Goal: Transaction & Acquisition: Register for event/course

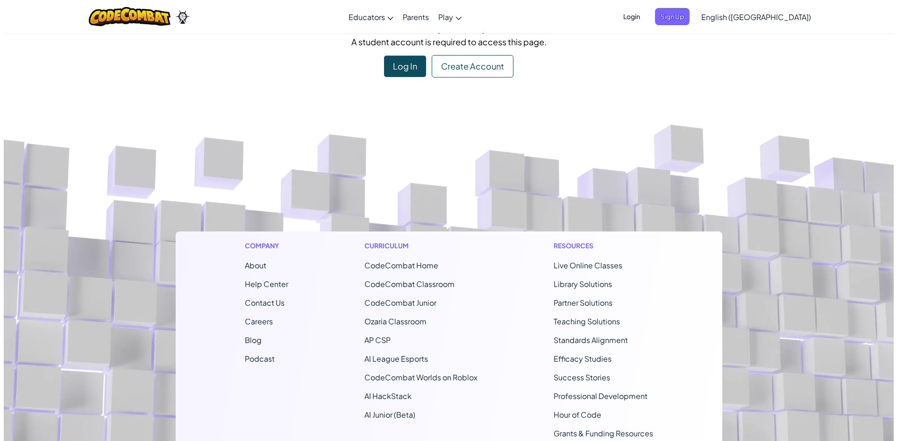
scroll to position [47, 0]
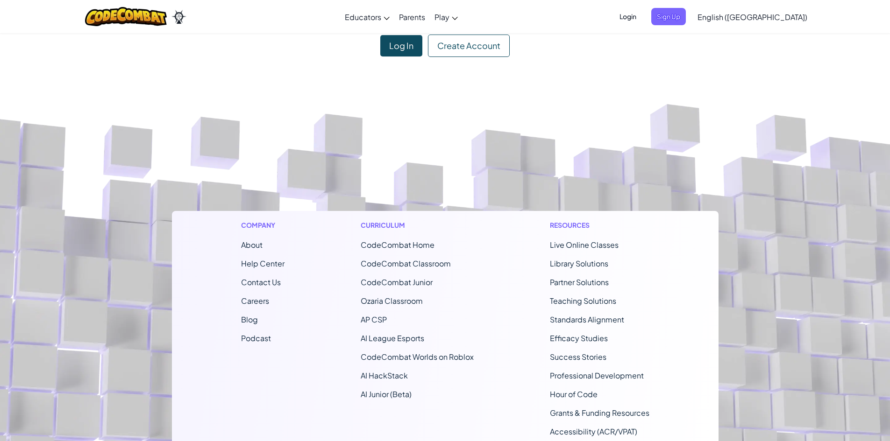
click at [450, 43] on div "Create Account" at bounding box center [469, 46] width 82 height 22
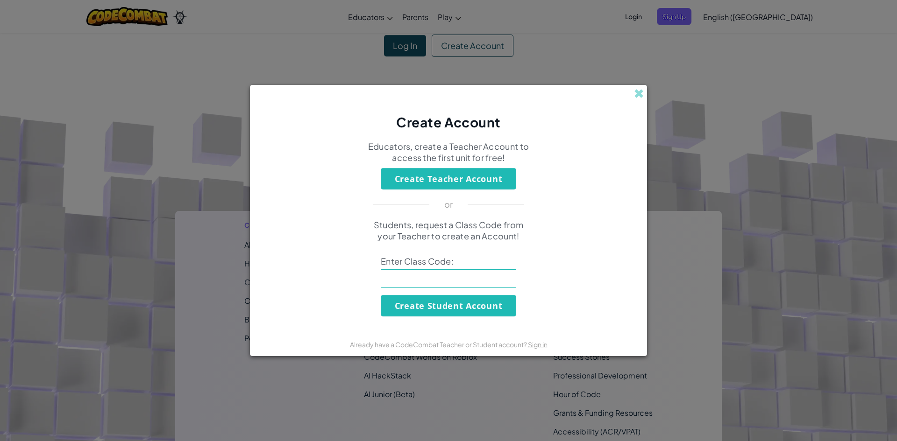
click at [441, 290] on div "Students, request a Class Code from your Teacher to create an Account! Enter Cl…" at bounding box center [448, 268] width 378 height 97
type input "LifePoolFalse"
drag, startPoint x: 645, startPoint y: 393, endPoint x: 594, endPoint y: 373, distance: 54.3
click at [594, 373] on div "Create Account Educators, create a Teacher Account to access the first unit for…" at bounding box center [448, 220] width 897 height 441
drag, startPoint x: 465, startPoint y: 305, endPoint x: 469, endPoint y: 305, distance: 4.7
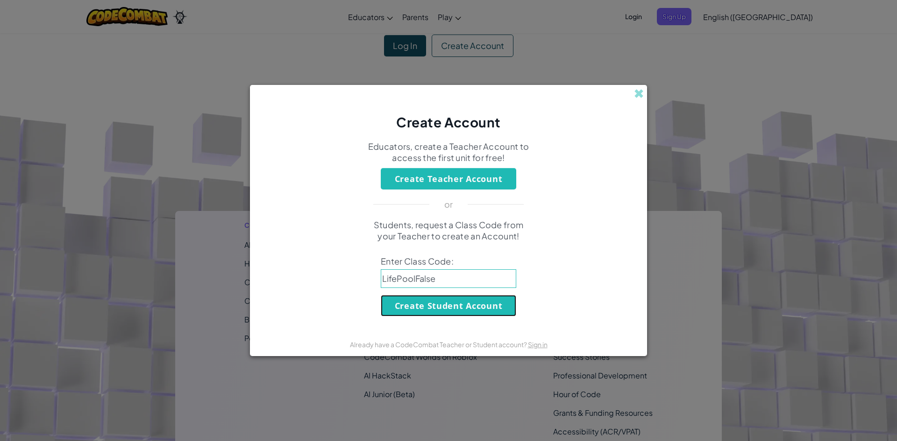
click at [469, 305] on button "Create Student Account" at bounding box center [448, 305] width 135 height 21
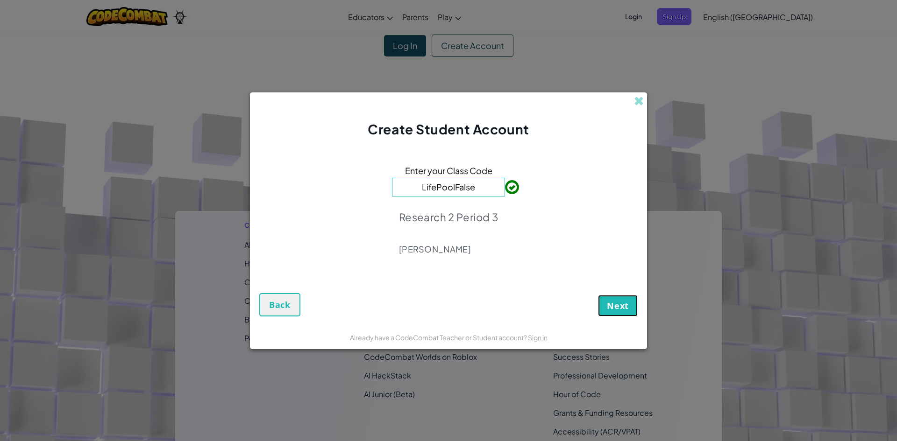
click at [624, 297] on button "Next" at bounding box center [618, 305] width 40 height 21
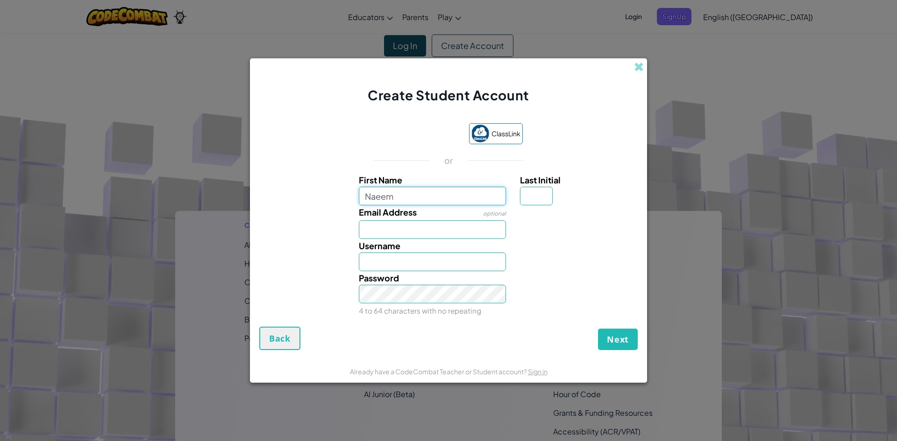
type input "Naeem"
click at [537, 199] on input "Last Initial" at bounding box center [536, 196] width 33 height 19
type input "B"
type input "NaeemB"
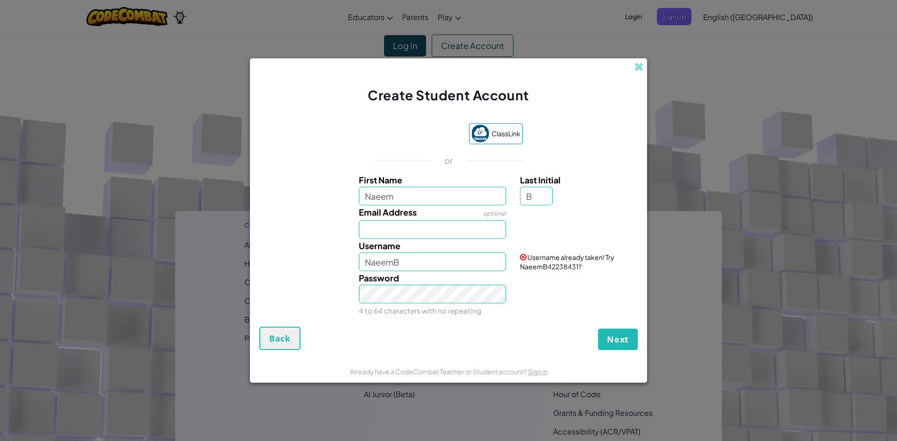
drag, startPoint x: 440, startPoint y: 211, endPoint x: 435, endPoint y: 225, distance: 15.5
click at [436, 225] on div "Email Address optional" at bounding box center [433, 223] width 162 height 34
click at [434, 227] on input "Email Address" at bounding box center [433, 229] width 148 height 19
type input "[EMAIL_ADDRESS][DOMAIN_NAME]"
click at [482, 237] on input "[EMAIL_ADDRESS][DOMAIN_NAME]" at bounding box center [433, 229] width 148 height 19
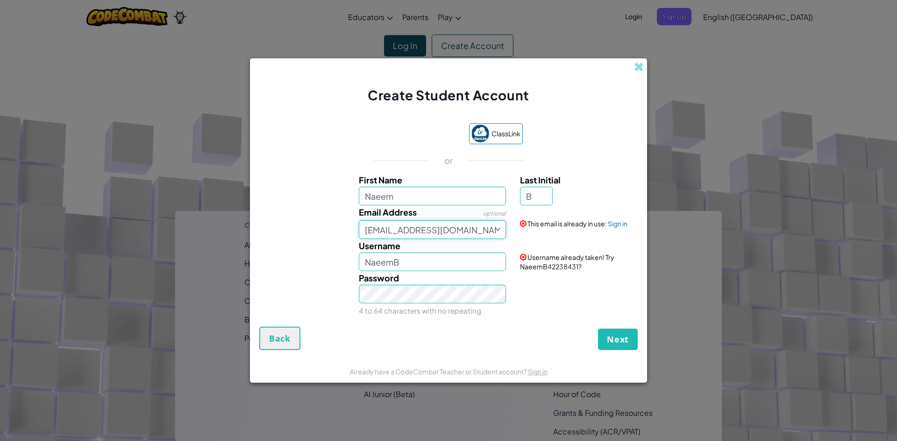
click at [504, 234] on input "[EMAIL_ADDRESS][DOMAIN_NAME]" at bounding box center [433, 229] width 148 height 19
drag, startPoint x: 536, startPoint y: 270, endPoint x: 566, endPoint y: 273, distance: 30.0
click at [566, 273] on div "First Name [PERSON_NAME] Last Initial B Email Address optional [EMAIL_ADDRESS][…" at bounding box center [449, 245] width 374 height 144
drag, startPoint x: 601, startPoint y: 150, endPoint x: 593, endPoint y: 178, distance: 28.8
click at [600, 157] on div "ClassLink or First Name [PERSON_NAME] Last Initial B Email Address optional [EM…" at bounding box center [448, 220] width 378 height 213
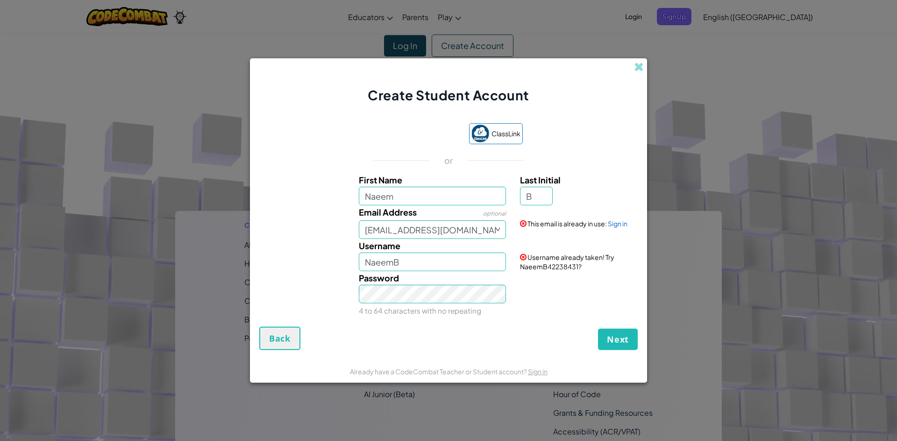
click at [541, 380] on div "Already have a CodeCombat Teacher or Student account? Sign in" at bounding box center [448, 371] width 397 height 23
click at [541, 375] on link "Sign in" at bounding box center [538, 372] width 20 height 8
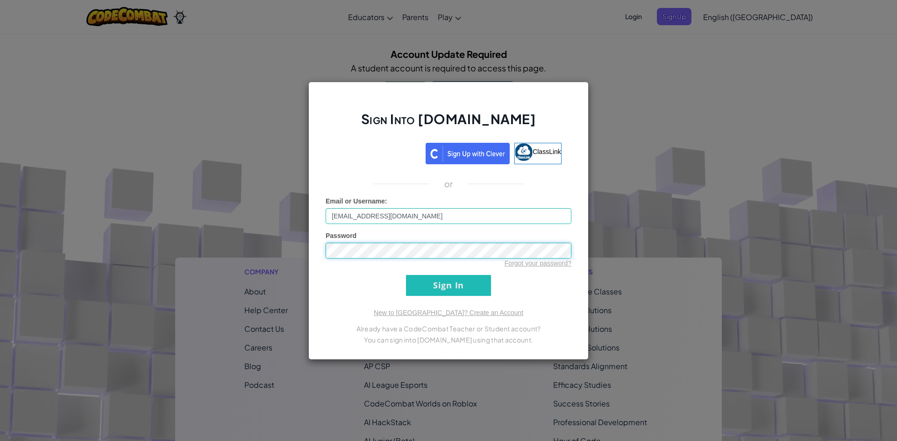
click at [406, 275] on input "Sign In" at bounding box center [448, 285] width 85 height 21
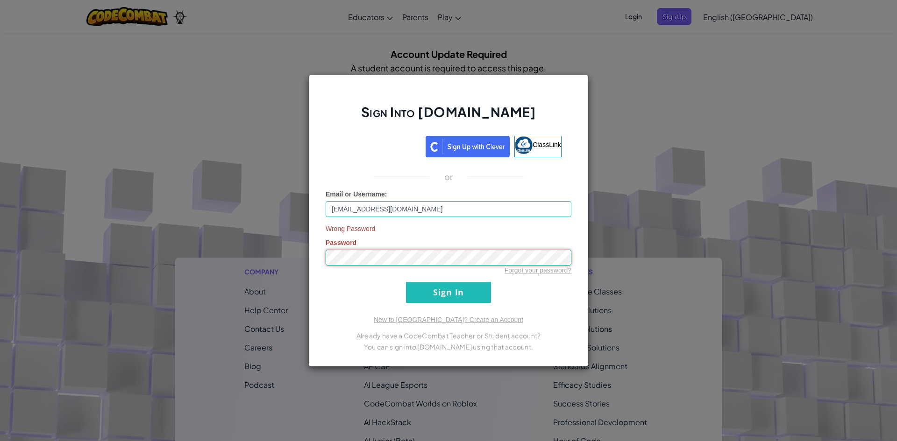
click at [406, 282] on input "Sign In" at bounding box center [448, 292] width 85 height 21
click at [540, 269] on link "Forgot your password?" at bounding box center [537, 270] width 67 height 7
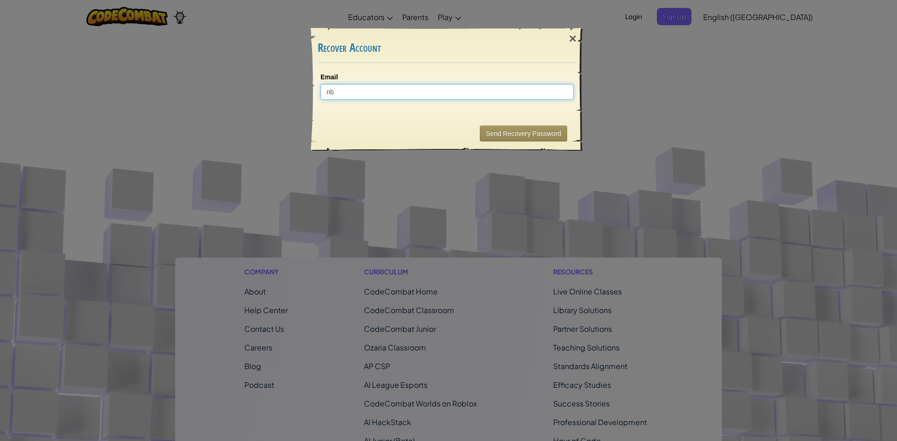
type input "nbl"
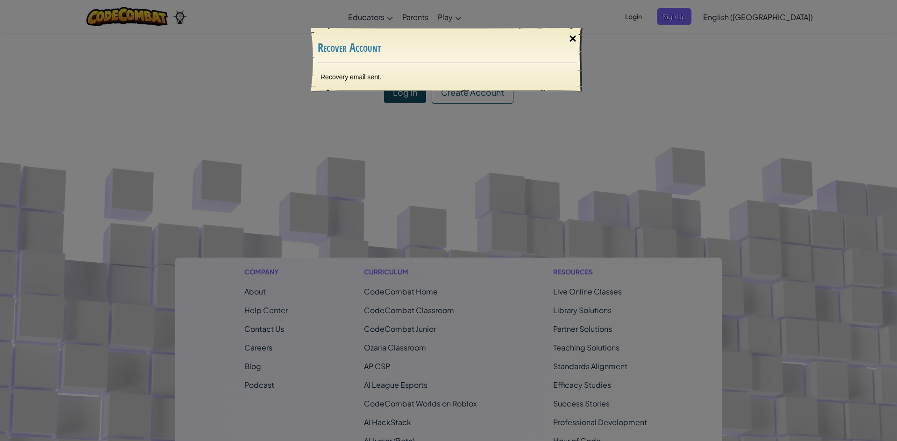
click at [573, 38] on div "×" at bounding box center [572, 38] width 21 height 27
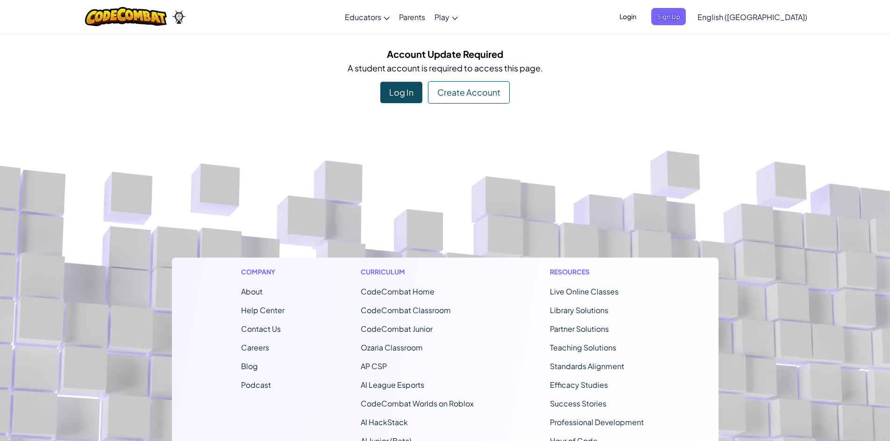
click at [383, 101] on div "Log In" at bounding box center [401, 92] width 42 height 21
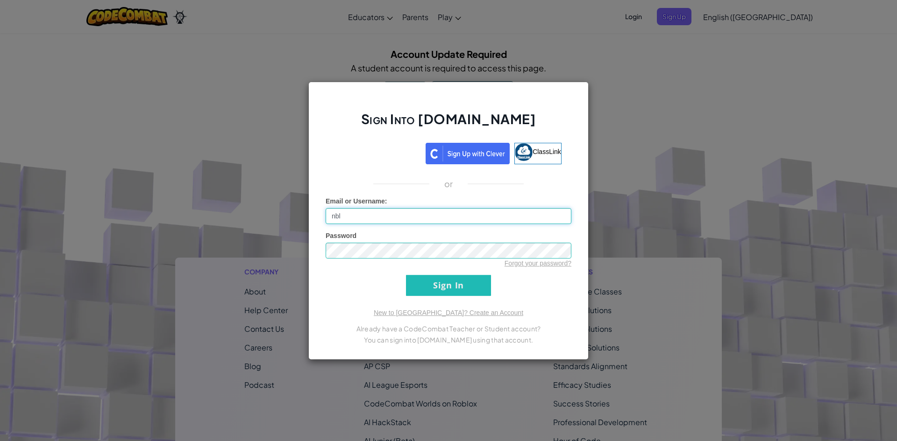
click at [406, 275] on input "Sign In" at bounding box center [448, 285] width 85 height 21
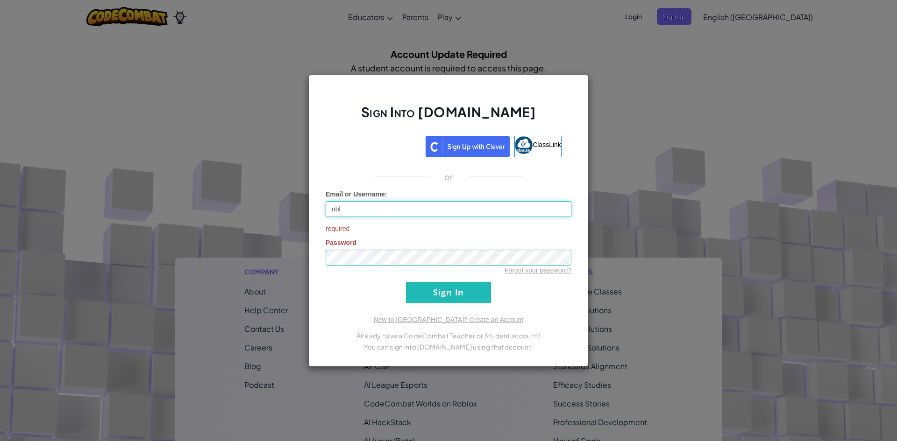
type input "[EMAIL_ADDRESS][DOMAIN_NAME]"
click at [463, 283] on input "Sign In" at bounding box center [448, 292] width 85 height 21
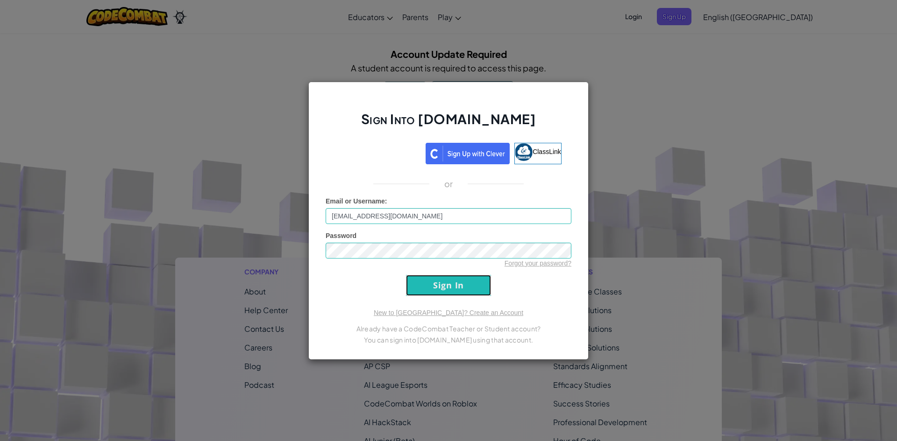
click at [463, 283] on input "Sign In" at bounding box center [448, 285] width 85 height 21
